Goal: Navigation & Orientation: Understand site structure

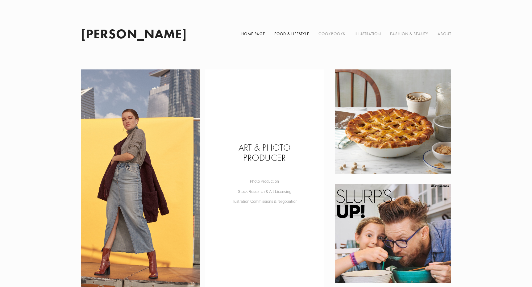
click at [293, 34] on link "Food & Lifestyle" at bounding box center [291, 33] width 35 height 15
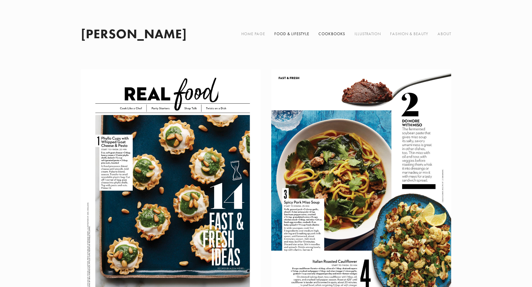
click at [334, 33] on link "Cookbooks" at bounding box center [331, 33] width 27 height 15
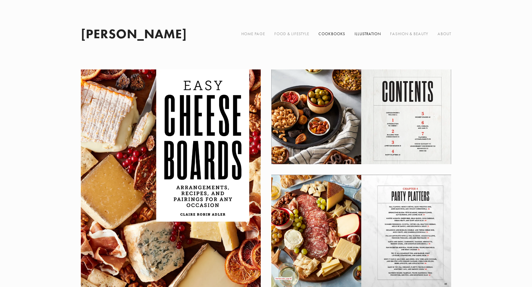
click at [367, 33] on link "Illustration" at bounding box center [367, 33] width 26 height 15
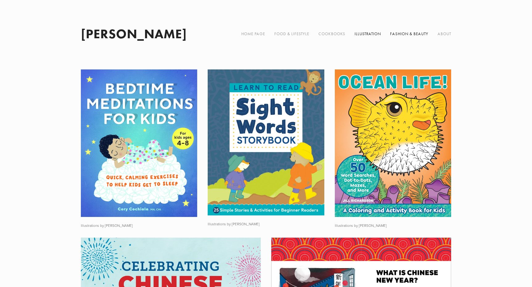
click at [402, 33] on link "Fashion & Beauty" at bounding box center [409, 33] width 38 height 15
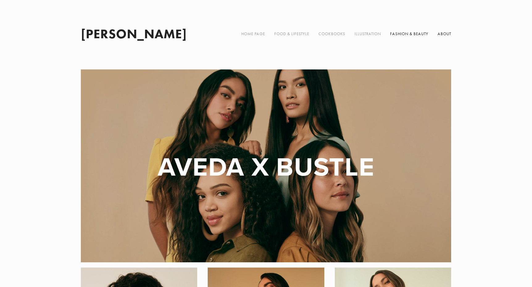
click at [444, 34] on link "About" at bounding box center [444, 33] width 14 height 15
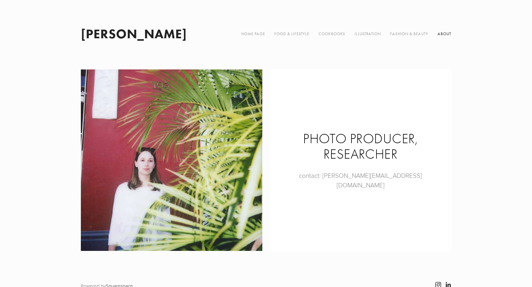
scroll to position [31, 0]
